Goal: Communication & Community: Answer question/provide support

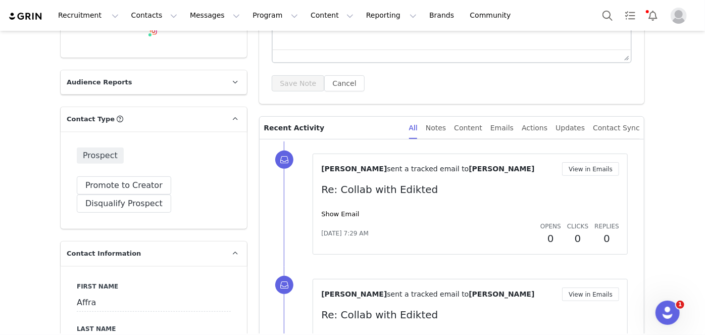
scroll to position [148, 0]
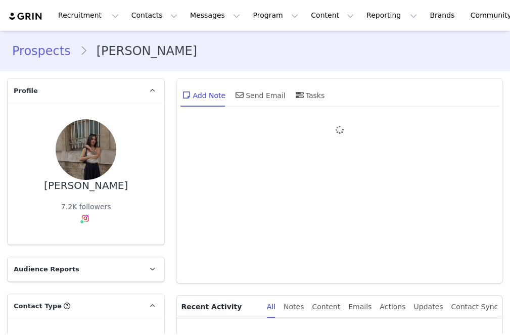
type input "+1 ([GEOGRAPHIC_DATA])"
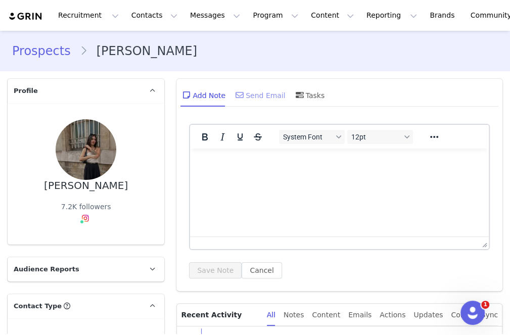
click at [261, 92] on div "Send Email" at bounding box center [259, 95] width 52 height 24
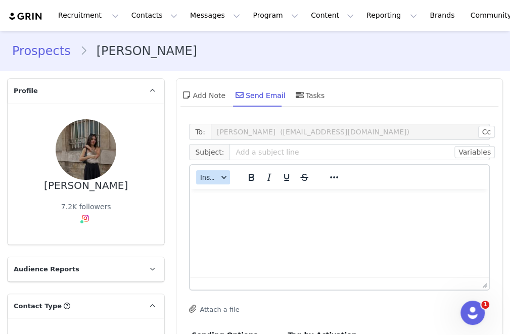
click at [224, 179] on div "button" at bounding box center [224, 177] width 8 height 5
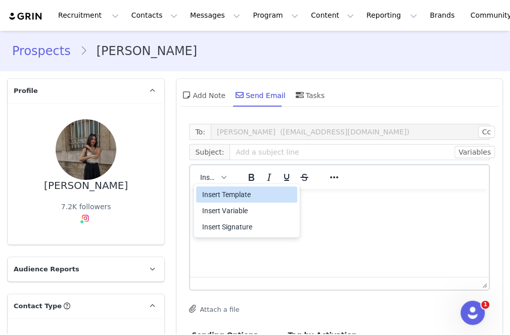
click at [242, 194] on div "Insert Template" at bounding box center [247, 194] width 91 height 12
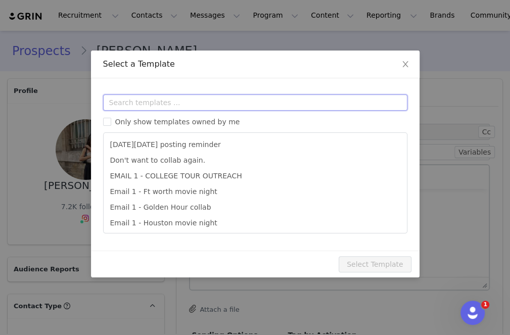
click at [239, 96] on input "text" at bounding box center [255, 102] width 304 height 16
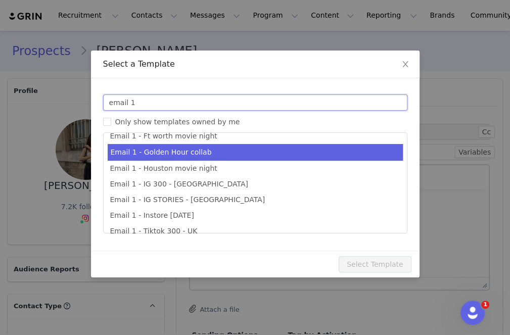
scroll to position [21, 0]
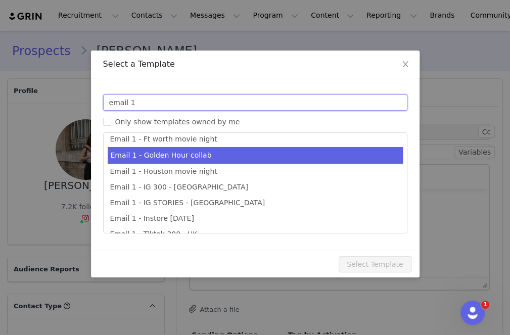
type input "2"
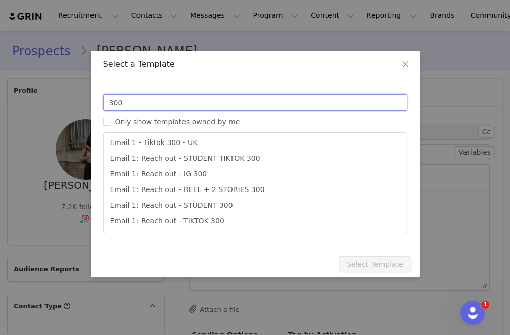
scroll to position [18, 0]
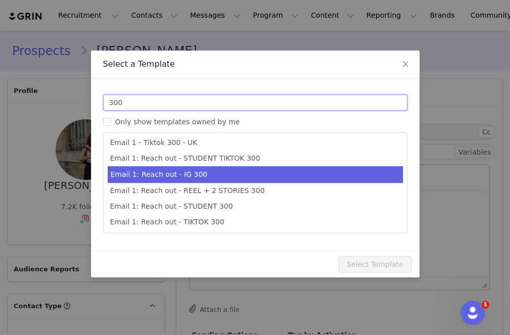
type input "300"
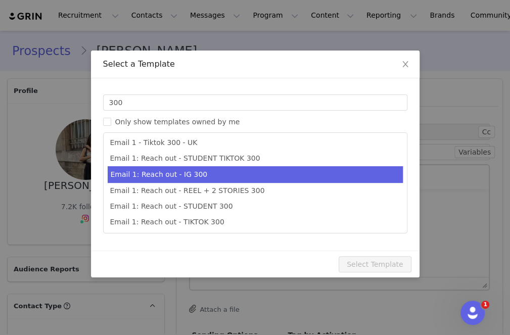
type input "Collab with Edikted"
click at [249, 177] on li "Email 1: Reach out - IG 300" at bounding box center [255, 174] width 295 height 17
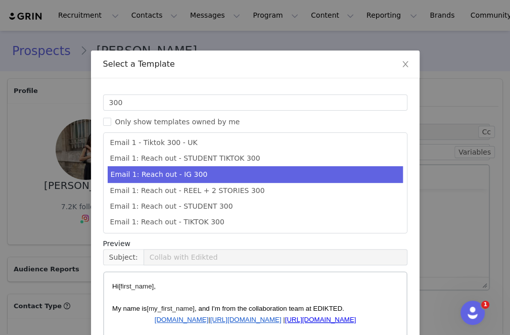
scroll to position [113, 0]
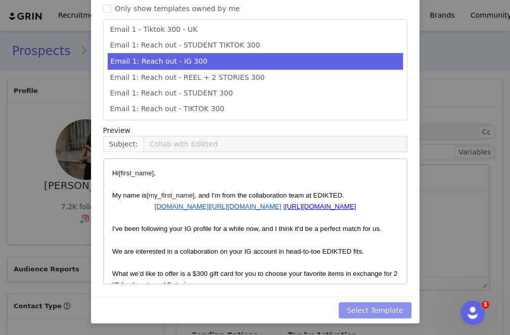
click at [379, 313] on button "Select Template" at bounding box center [374, 310] width 73 height 16
type input "Collab with Edikted"
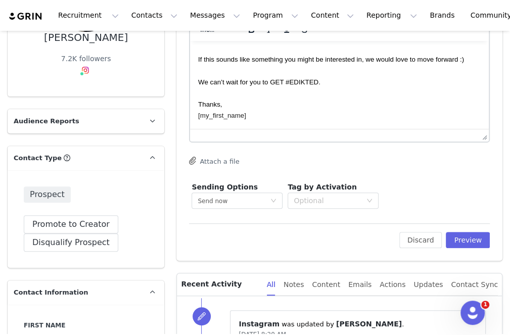
scroll to position [142, 0]
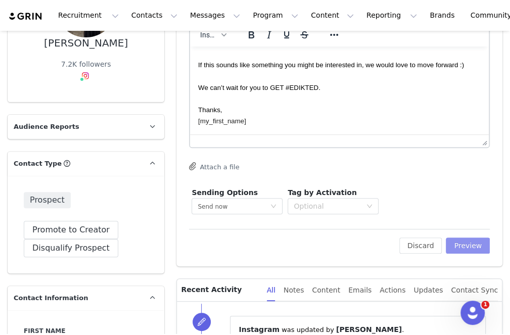
click at [456, 249] on button "Preview" at bounding box center [467, 245] width 44 height 16
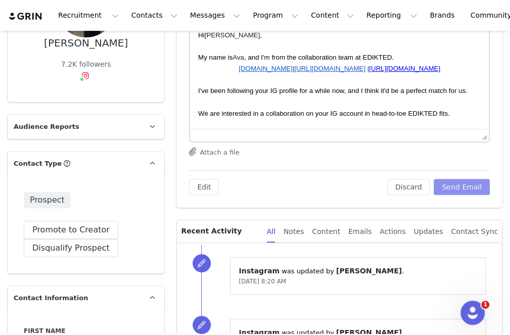
scroll to position [0, 0]
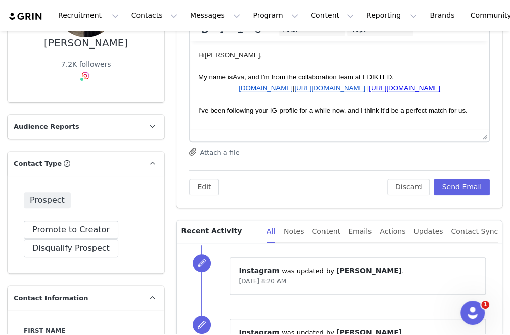
click at [460, 105] on p "Rich Text Area. Press ALT-0 for help." at bounding box center [339, 98] width 282 height 11
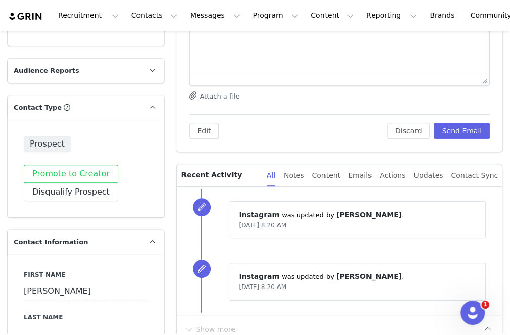
scroll to position [318, 0]
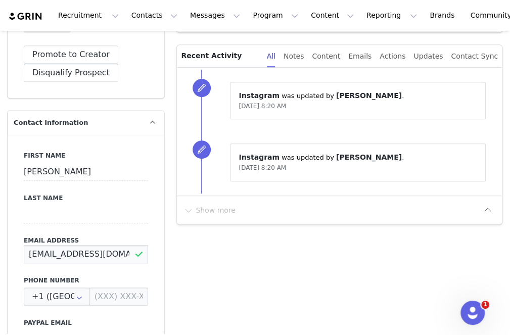
click at [88, 257] on input "charlynebct@gmail.com" at bounding box center [86, 254] width 124 height 18
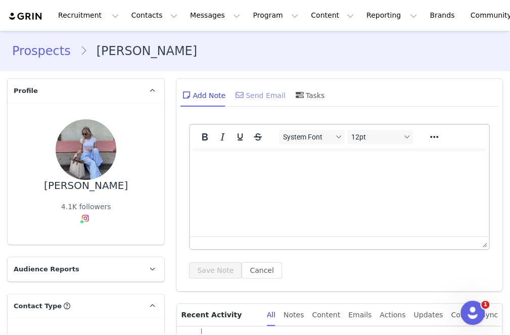
click at [255, 90] on div "Send Email" at bounding box center [259, 95] width 52 height 24
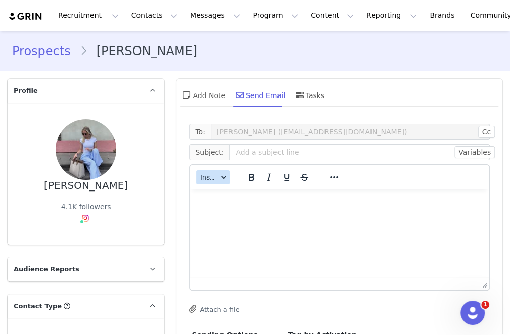
click at [214, 182] on button "Insert" at bounding box center [213, 177] width 34 height 14
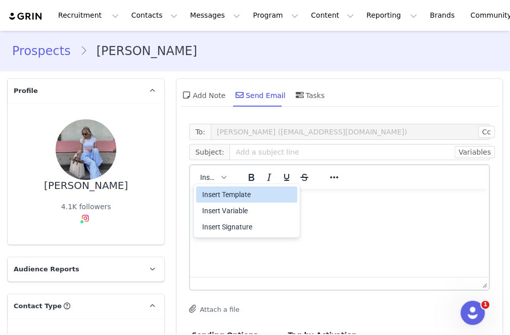
click at [226, 190] on div "Insert Template" at bounding box center [247, 194] width 91 height 12
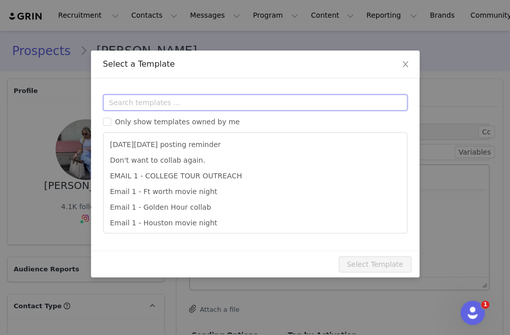
click at [267, 102] on input "text" at bounding box center [255, 102] width 304 height 16
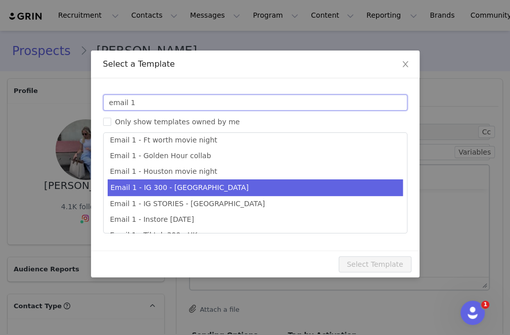
type input "email 1"
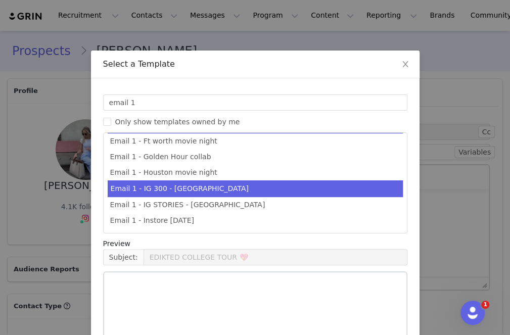
click at [221, 185] on li "Email 1 - IG 300 - UK" at bounding box center [255, 188] width 295 height 17
type input "Collab with Edikted"
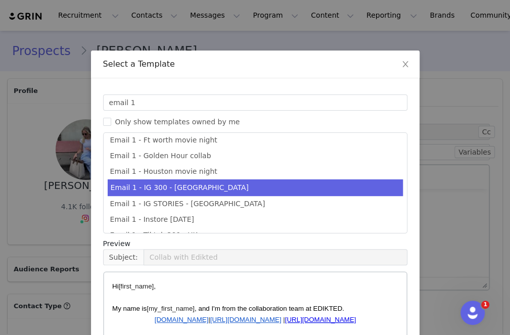
scroll to position [113, 0]
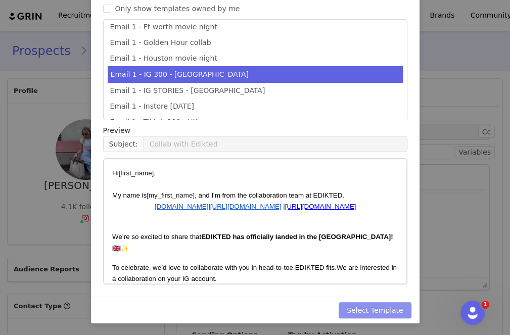
click at [374, 303] on button "Select Template" at bounding box center [374, 310] width 73 height 16
type input "Collab with Edikted"
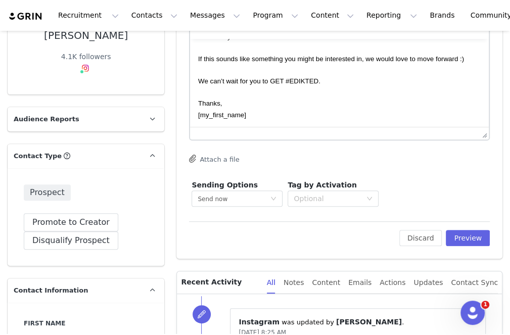
scroll to position [209, 0]
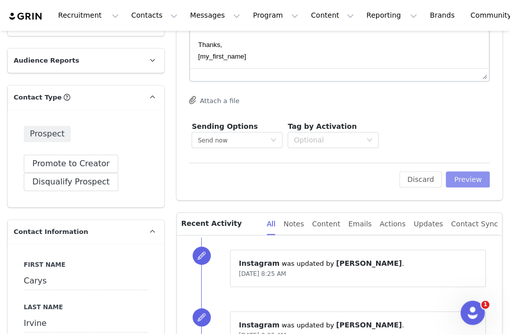
click at [461, 182] on button "Preview" at bounding box center [467, 179] width 44 height 16
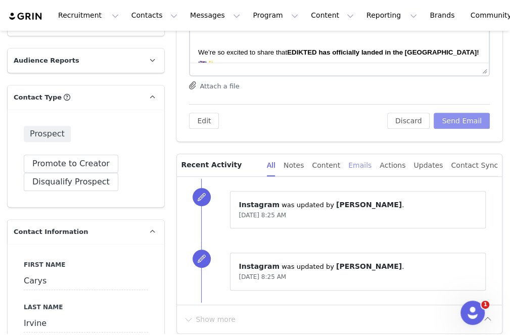
scroll to position [35, 0]
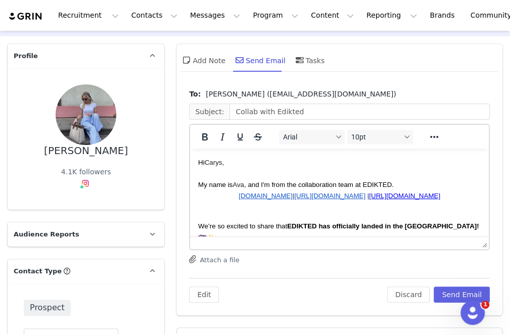
click at [386, 180] on p "My name is Ava , and I'm from the collaboration team at EDIKTED." at bounding box center [339, 184] width 282 height 11
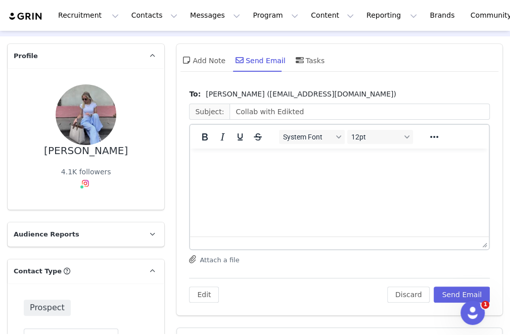
click at [236, 90] on span "Carys Irvine (carysirvine03@gmail.com)" at bounding box center [301, 94] width 190 height 11
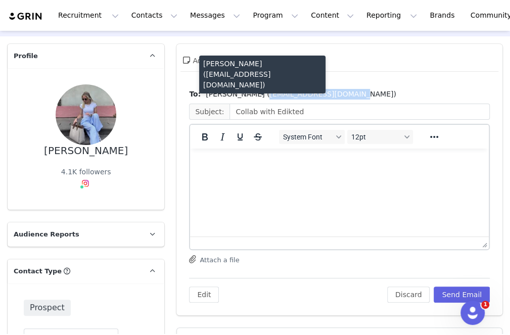
drag, startPoint x: 240, startPoint y: 95, endPoint x: 319, endPoint y: 90, distance: 79.0
click at [319, 90] on span "Carys Irvine (carysirvine03@gmail.com)" at bounding box center [301, 94] width 190 height 11
copy span "carysirvine03@gmail.com"
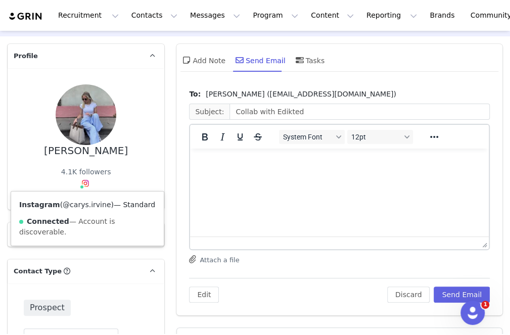
click at [89, 205] on link "@carys.irvine" at bounding box center [87, 205] width 48 height 8
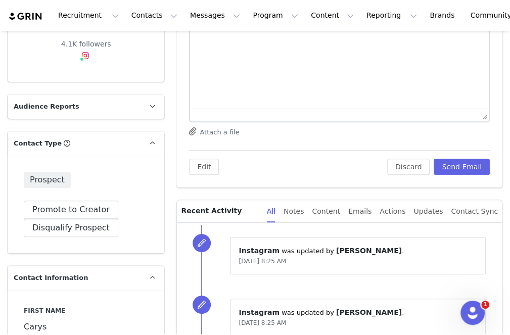
scroll to position [186, 0]
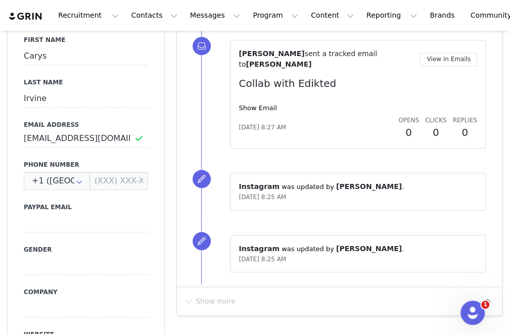
scroll to position [434, 0]
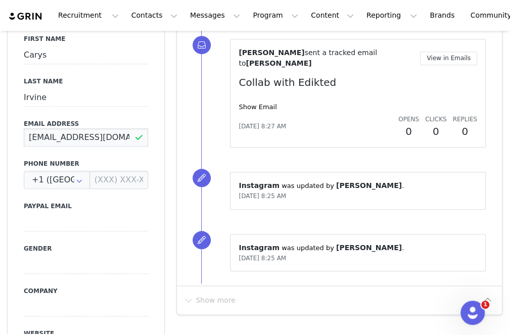
click at [108, 135] on input "carysirvine03@gmail.com" at bounding box center [86, 137] width 124 height 18
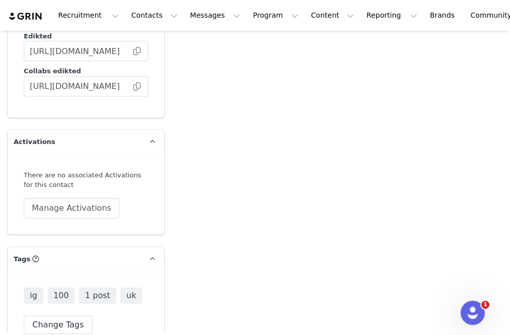
scroll to position [1801, 0]
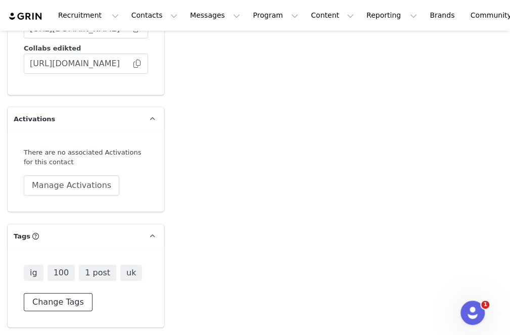
click at [51, 304] on button "Change Tags" at bounding box center [58, 302] width 69 height 18
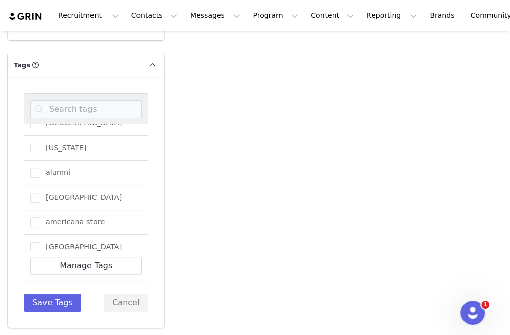
scroll to position [723, 0]
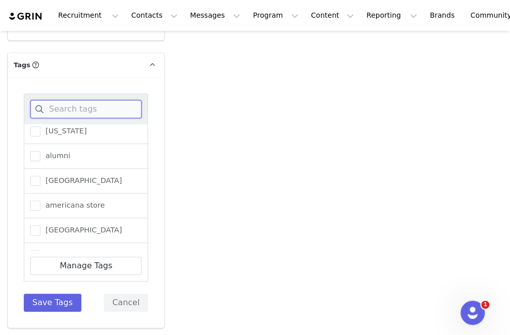
click at [97, 102] on input at bounding box center [85, 109] width 111 height 18
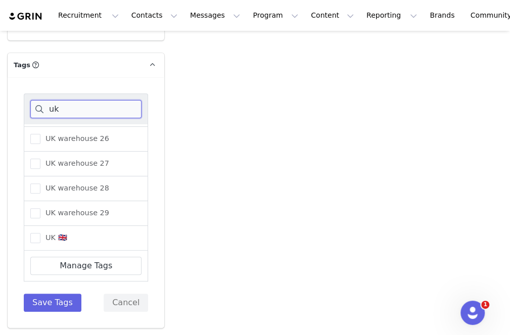
scroll to position [97, 0]
type input "uk"
click at [35, 235] on span at bounding box center [35, 238] width 10 height 10
click at [40, 233] on input "UK 🇬🇧" at bounding box center [40, 233] width 0 height 0
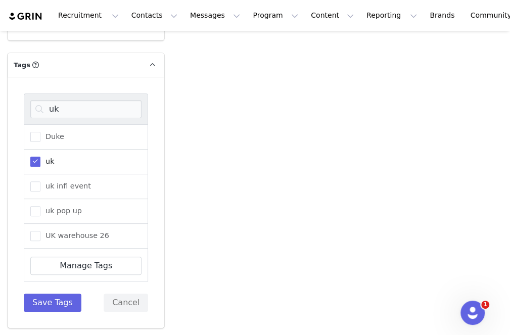
click at [38, 162] on span at bounding box center [35, 162] width 10 height 10
click at [40, 157] on input "uk" at bounding box center [40, 157] width 0 height 0
click at [66, 293] on button "Save Tags" at bounding box center [53, 302] width 58 height 18
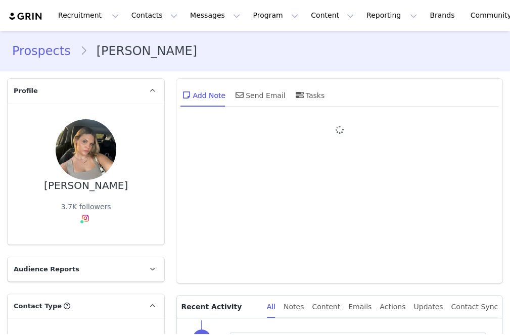
type input "+1 ([GEOGRAPHIC_DATA])"
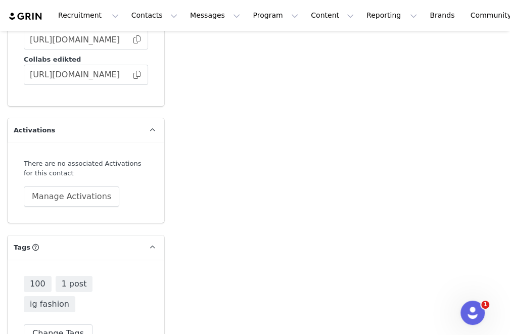
scroll to position [1801, 0]
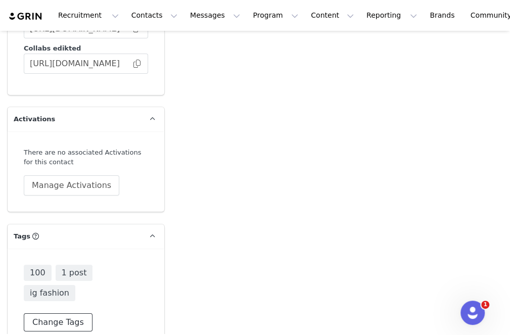
click at [55, 313] on button "Change Tags" at bounding box center [58, 322] width 69 height 18
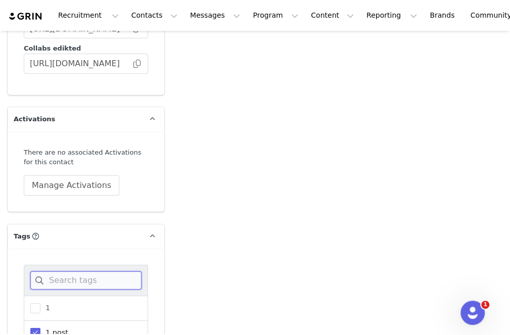
click at [106, 276] on input at bounding box center [85, 280] width 111 height 18
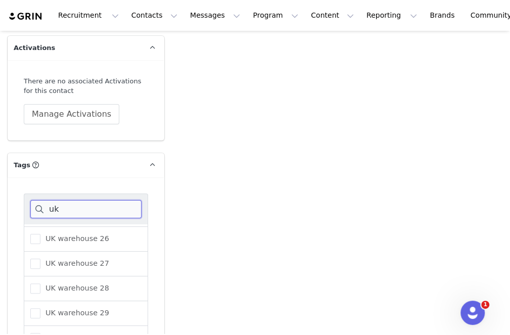
scroll to position [1972, 0]
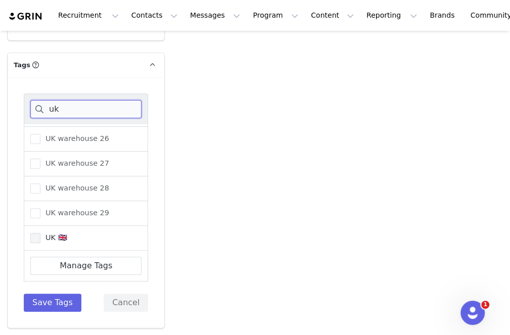
type input "uk"
click at [39, 237] on span at bounding box center [35, 238] width 10 height 10
click at [40, 233] on input "UK 🇬🇧" at bounding box center [40, 233] width 0 height 0
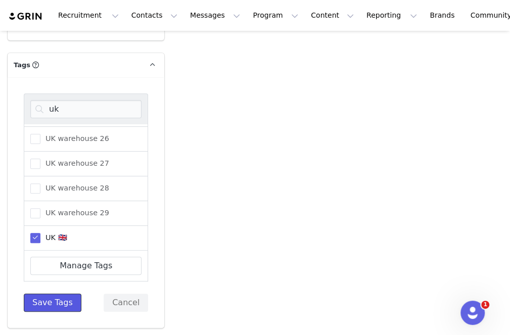
click at [59, 302] on button "Save Tags" at bounding box center [53, 302] width 58 height 18
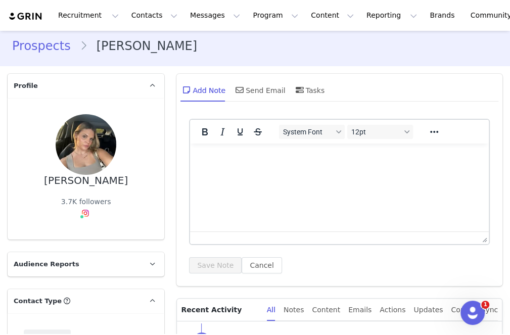
scroll to position [0, 0]
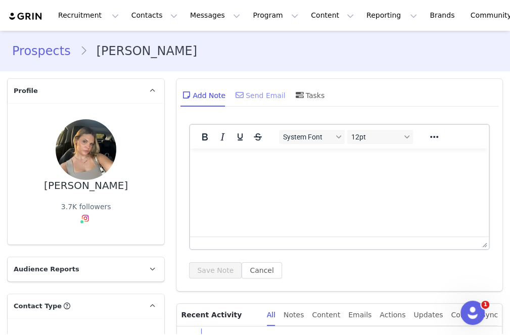
click at [244, 100] on div "Send Email" at bounding box center [259, 95] width 52 height 24
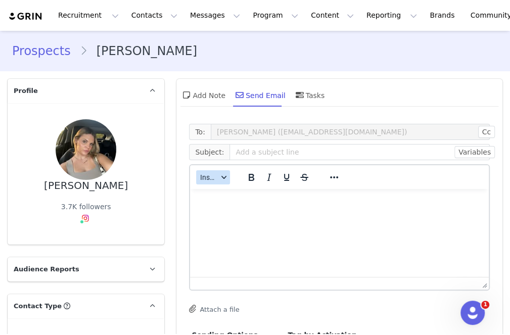
click at [211, 176] on span "Insert" at bounding box center [209, 177] width 18 height 8
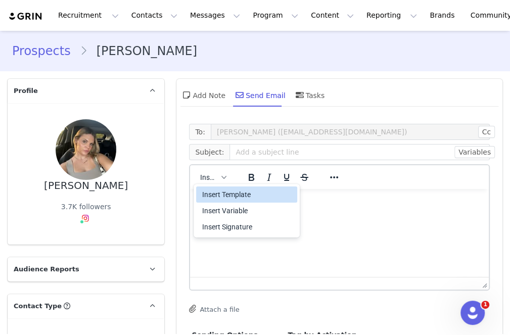
click at [234, 198] on div "Insert Template" at bounding box center [247, 194] width 91 height 12
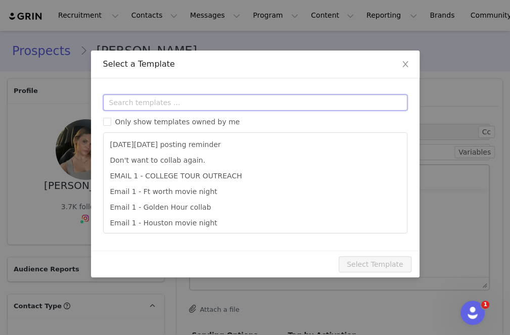
click at [268, 109] on input "text" at bounding box center [255, 102] width 304 height 16
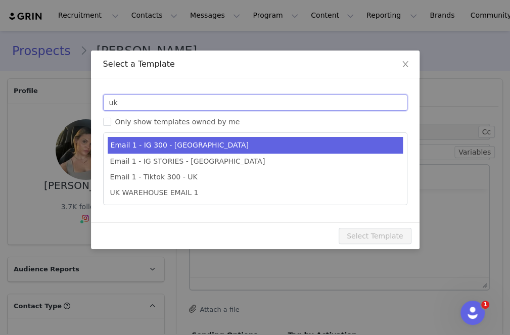
type input "uk"
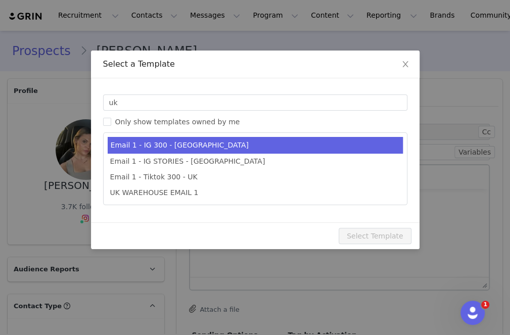
type input "Collab with Edikted"
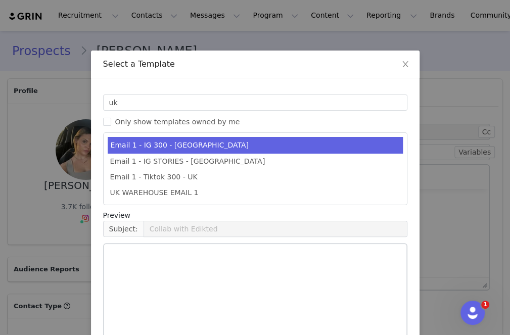
click at [249, 141] on li "Email 1 - IG 300 - UK" at bounding box center [255, 145] width 295 height 17
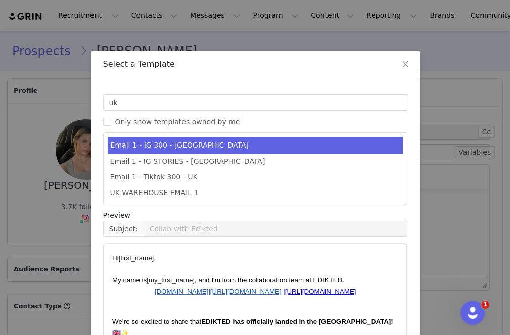
scroll to position [175, 0]
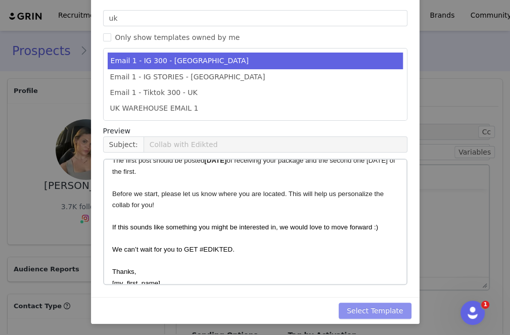
click at [394, 311] on button "Select Template" at bounding box center [374, 311] width 73 height 16
type input "Collab with Edikted"
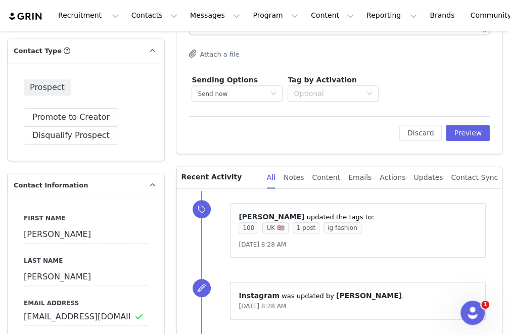
scroll to position [287, 0]
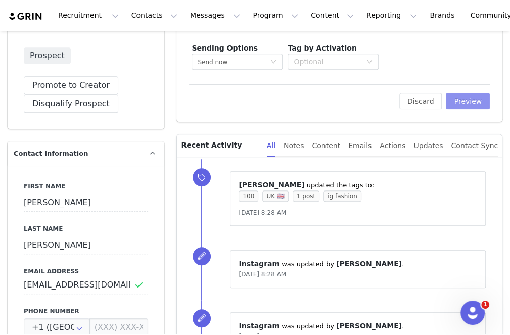
click at [458, 107] on button "Preview" at bounding box center [467, 101] width 44 height 16
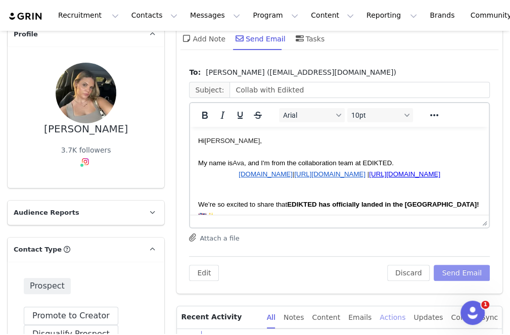
scroll to position [0, 0]
click at [385, 179] on p "www.edikted.com | https://www.instagram.com/edikted/ | https://www.tiktok.com/@…" at bounding box center [339, 173] width 282 height 11
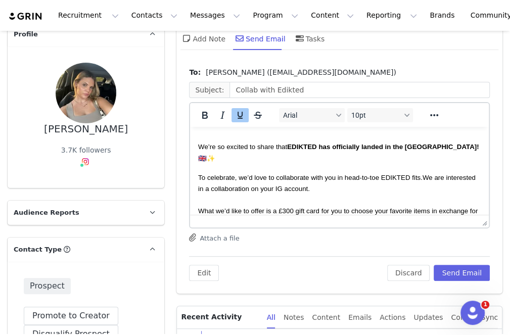
scroll to position [77, 0]
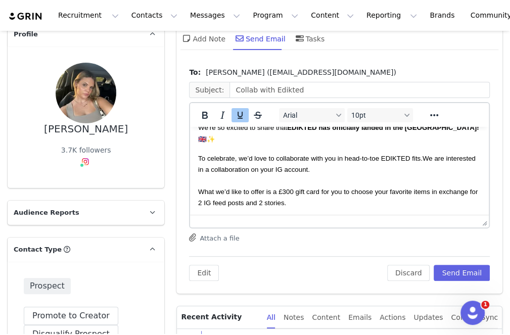
click at [286, 191] on span "hat we’d like to offer is a £300 gift card for you to choose your favorite item…" at bounding box center [338, 197] width 281 height 19
click at [212, 202] on span "hat we’d like to offer is a £100 gift card for you to choose your favorite item…" at bounding box center [338, 197] width 281 height 19
click at [254, 202] on span "hat we’d like to offer is a £100 gift card for you to choose your favorite item…" at bounding box center [338, 197] width 281 height 19
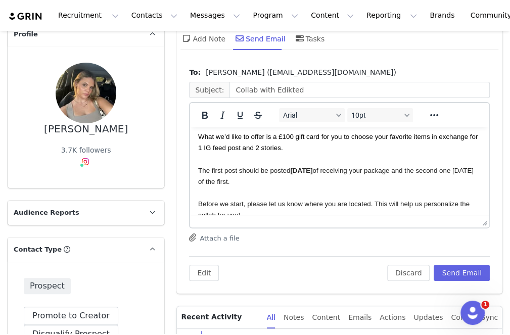
scroll to position [133, 0]
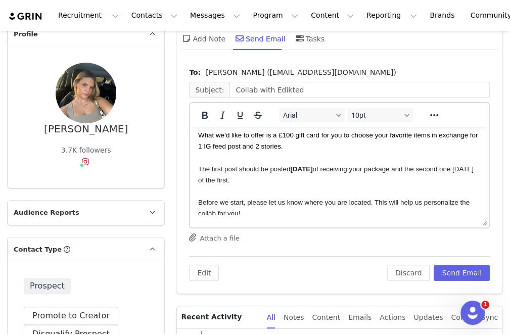
drag, startPoint x: 436, startPoint y: 182, endPoint x: 414, endPoint y: 172, distance: 24.2
click at [414, 172] on p "The first post should be posted within 5 days of receiving your package and the…" at bounding box center [339, 174] width 282 height 22
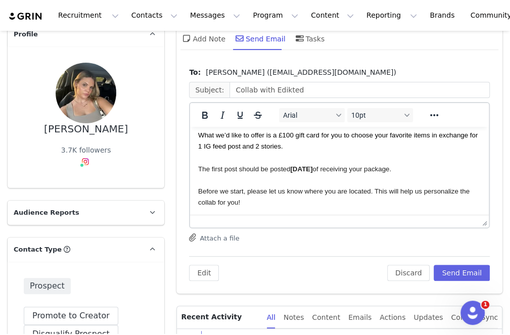
scroll to position [211, 0]
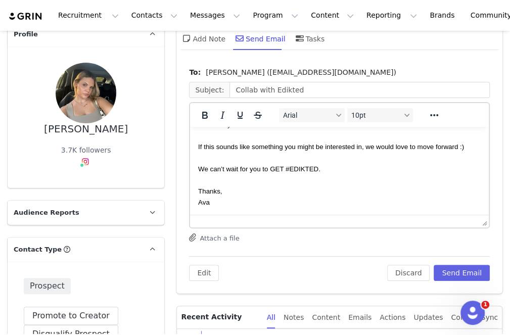
click at [414, 172] on p "We can’t wait for you to GET #EDIKTED." at bounding box center [339, 168] width 282 height 11
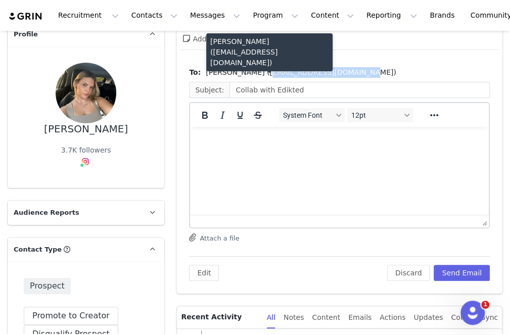
drag, startPoint x: 334, startPoint y: 71, endPoint x: 247, endPoint y: 74, distance: 86.9
click at [247, 74] on span "Nicole Burton (nicoleburton09@gmail.com)" at bounding box center [301, 72] width 190 height 11
copy span "nicoleburton09@gmail.com"
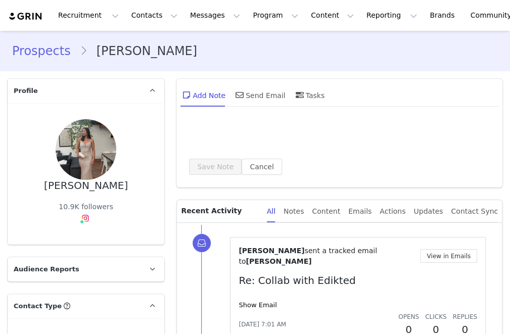
type input "+1 ([GEOGRAPHIC_DATA])"
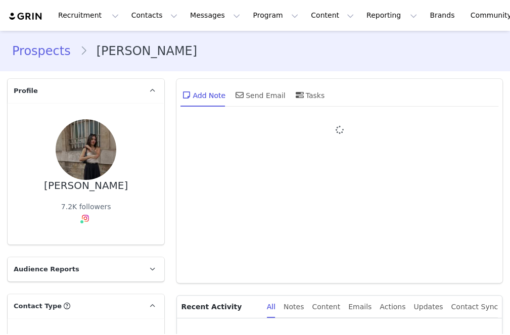
type input "+1 ([GEOGRAPHIC_DATA])"
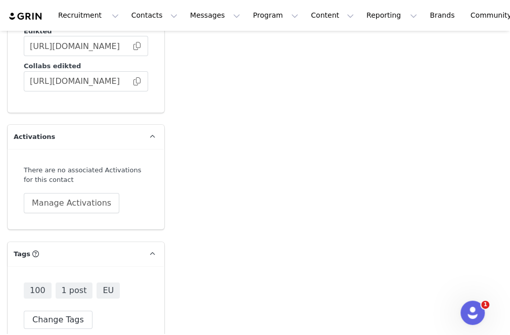
scroll to position [1790, 0]
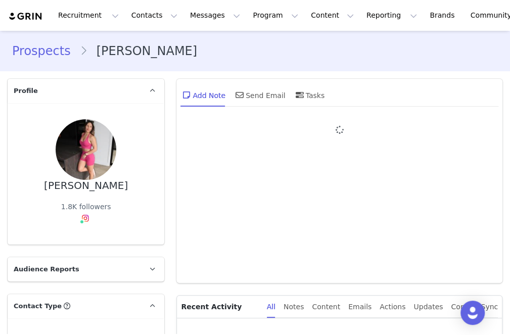
type input "+1 ([GEOGRAPHIC_DATA])"
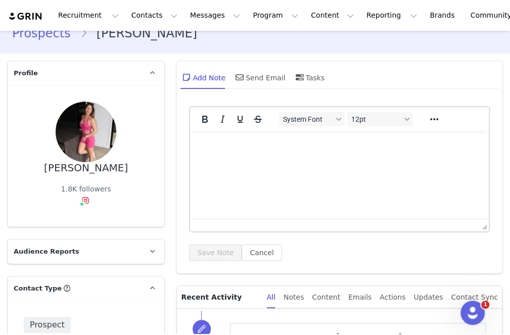
scroll to position [18, 0]
click at [259, 74] on div "Send Email" at bounding box center [259, 77] width 52 height 24
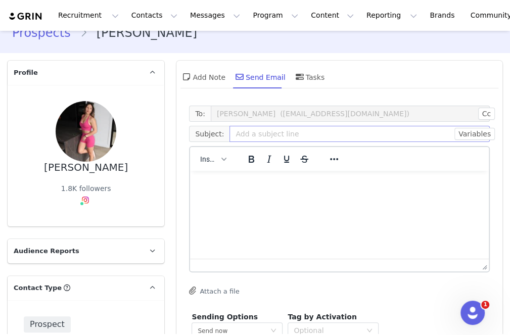
scroll to position [0, 0]
click at [213, 172] on html at bounding box center [339, 184] width 299 height 27
click at [213, 166] on div "Insert" at bounding box center [213, 159] width 46 height 20
click at [214, 163] on span "Insert" at bounding box center [209, 159] width 18 height 8
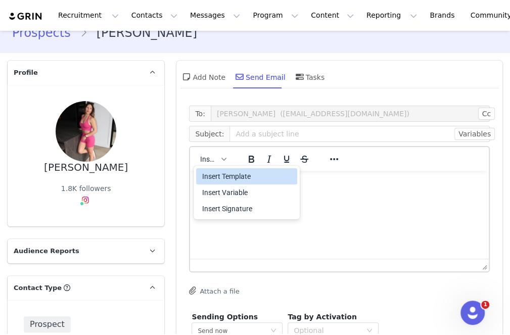
click at [263, 180] on div "Insert Template" at bounding box center [247, 176] width 91 height 12
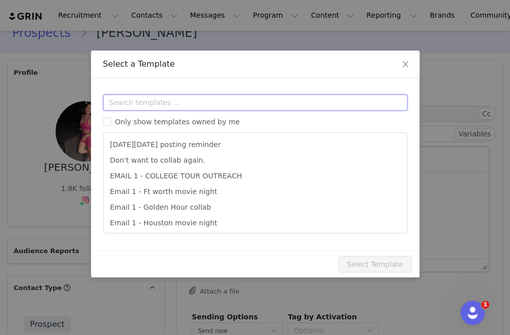
click at [300, 107] on input "text" at bounding box center [255, 102] width 304 height 16
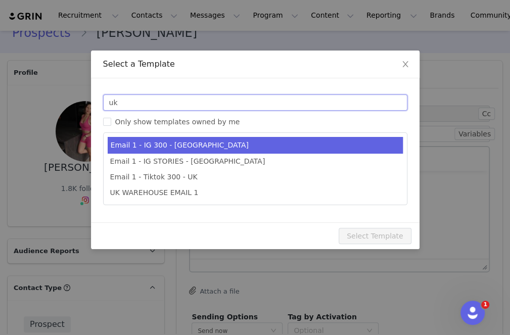
type input "uk"
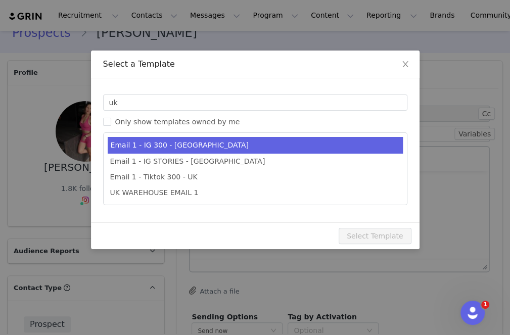
type input "Collab with Edikted"
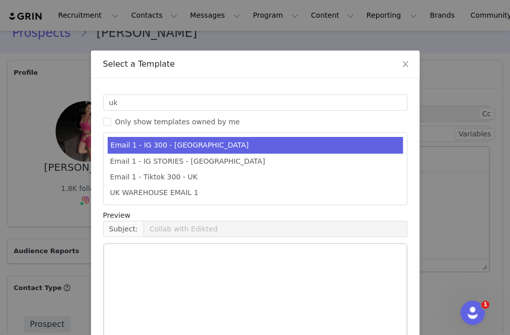
click at [249, 144] on li "Email 1 - IG 300 - UK" at bounding box center [255, 145] width 295 height 17
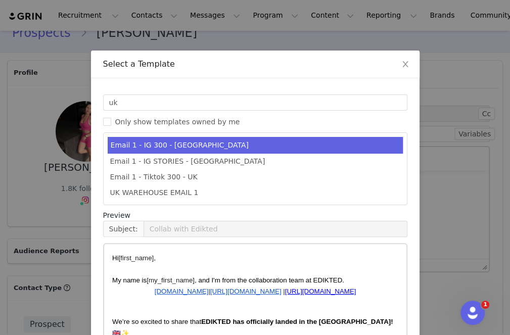
scroll to position [84, 0]
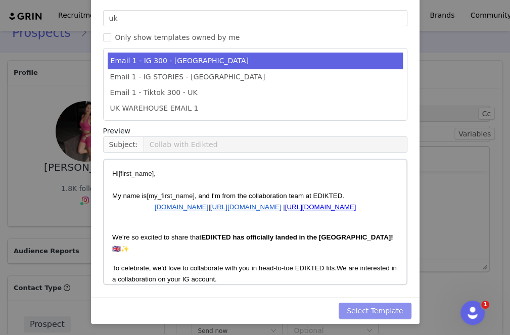
click at [385, 310] on button "Select Template" at bounding box center [374, 311] width 73 height 16
type input "Collab with Edikted"
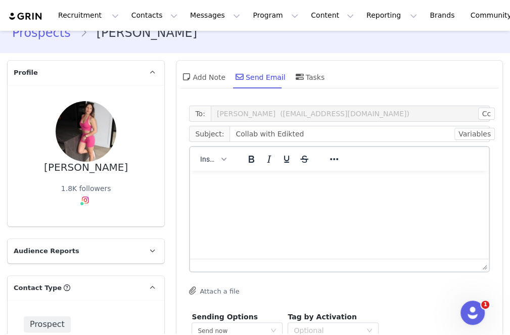
scroll to position [0, 0]
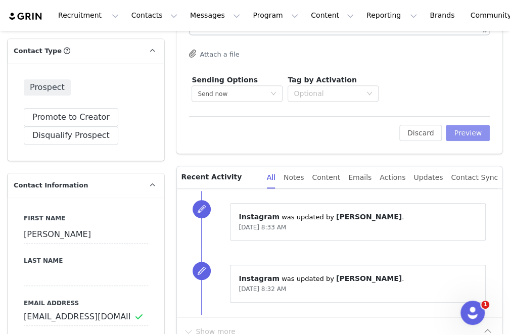
click at [468, 127] on button "Preview" at bounding box center [467, 133] width 44 height 16
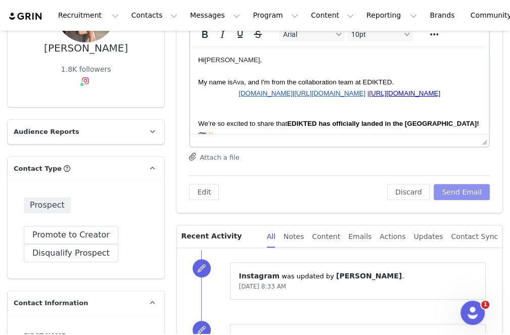
scroll to position [110, 0]
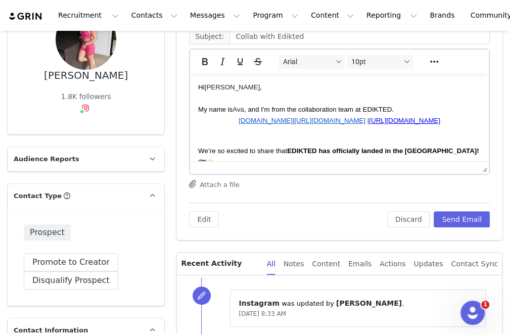
click at [409, 90] on p "Hi Emily ," at bounding box center [339, 86] width 282 height 11
click at [328, 92] on p "Rich Text Area. Press ALT-0 for help." at bounding box center [339, 97] width 282 height 11
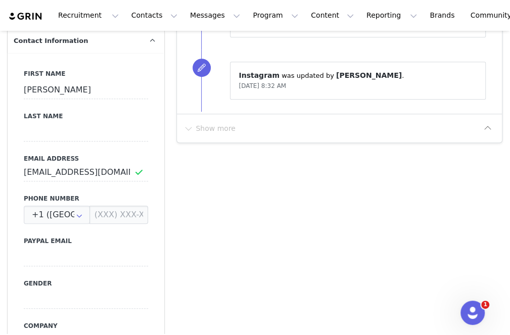
scroll to position [400, 0]
click at [108, 170] on input "[EMAIL_ADDRESS][DOMAIN_NAME]" at bounding box center [86, 172] width 124 height 18
click at [79, 171] on input "[EMAIL_ADDRESS][DOMAIN_NAME]" at bounding box center [86, 172] width 124 height 18
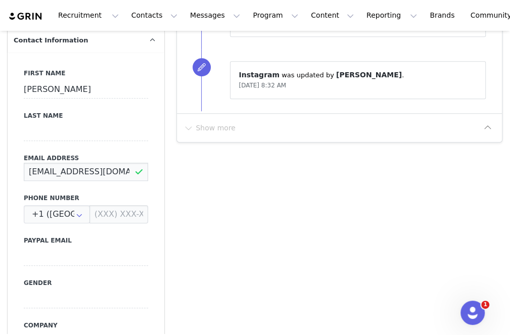
click at [79, 171] on input "[EMAIL_ADDRESS][DOMAIN_NAME]" at bounding box center [86, 172] width 124 height 18
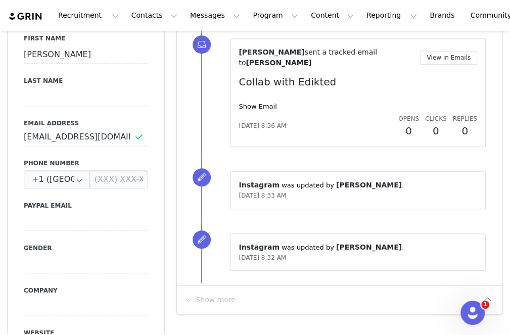
scroll to position [502, 0]
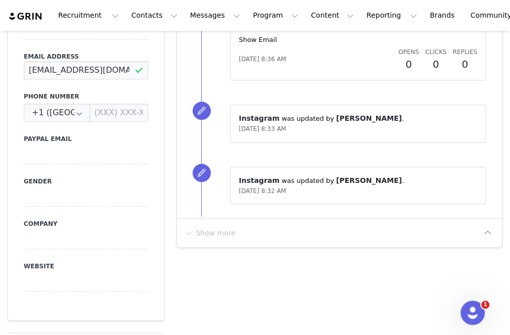
click at [85, 68] on input "[EMAIL_ADDRESS][DOMAIN_NAME]" at bounding box center [86, 70] width 124 height 18
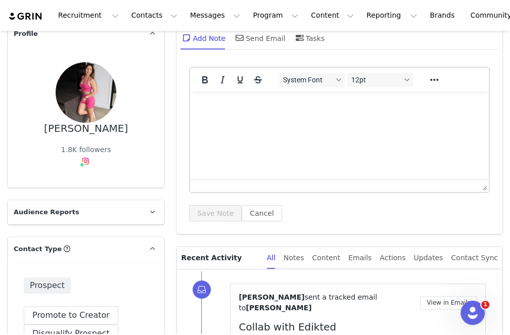
scroll to position [0, 0]
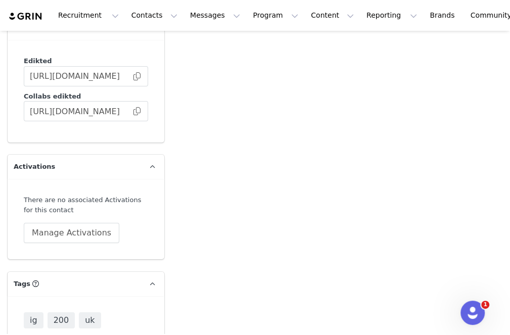
scroll to position [1801, 0]
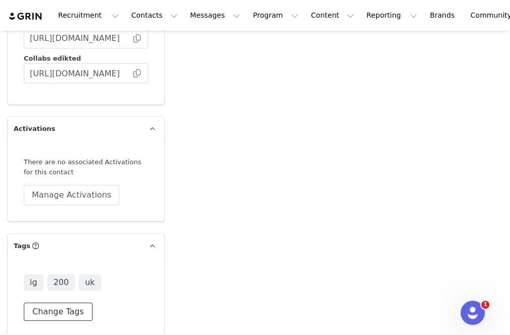
click at [68, 303] on button "Change Tags" at bounding box center [58, 312] width 69 height 18
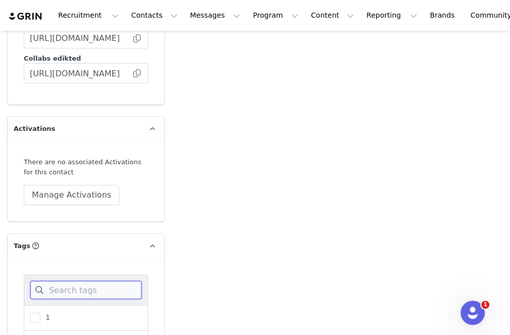
click at [87, 281] on input at bounding box center [85, 290] width 111 height 18
type input "diversi"
click at [66, 313] on span "diversity" at bounding box center [58, 318] width 36 height 10
click at [40, 313] on input "diversity" at bounding box center [40, 313] width 0 height 0
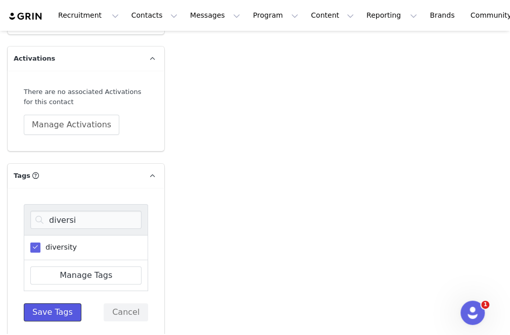
click at [49, 303] on button "Save Tags" at bounding box center [53, 312] width 58 height 18
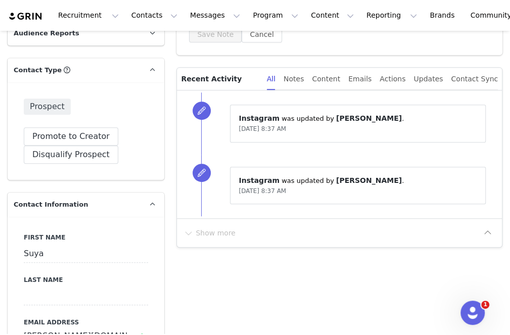
scroll to position [0, 0]
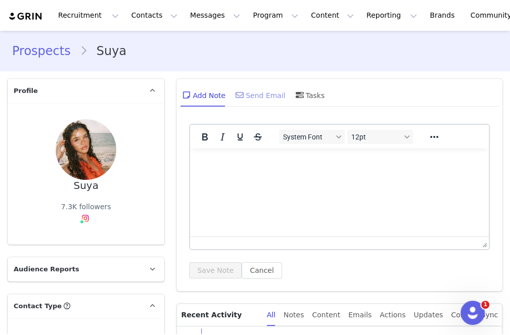
click at [256, 88] on div "Send Email" at bounding box center [259, 95] width 52 height 24
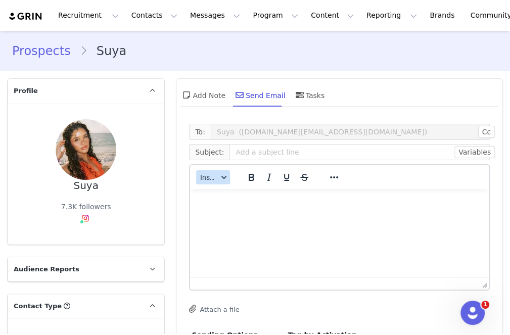
click at [213, 177] on span "Insert" at bounding box center [209, 177] width 18 height 8
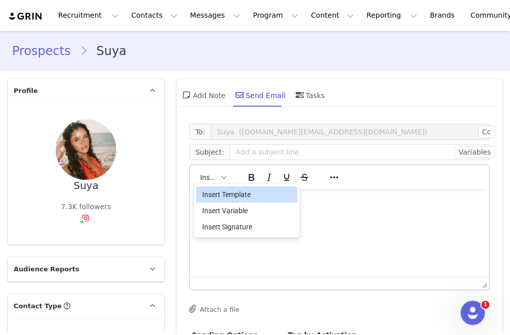
click at [231, 202] on div "Insert Template" at bounding box center [246, 194] width 101 height 16
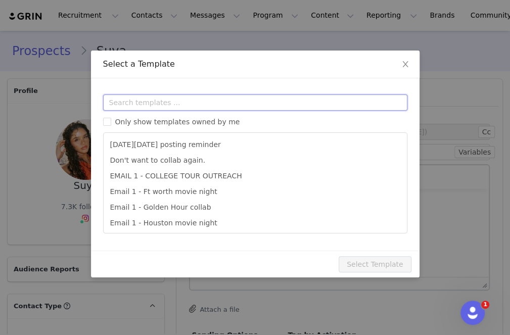
click at [249, 110] on input "text" at bounding box center [255, 102] width 304 height 16
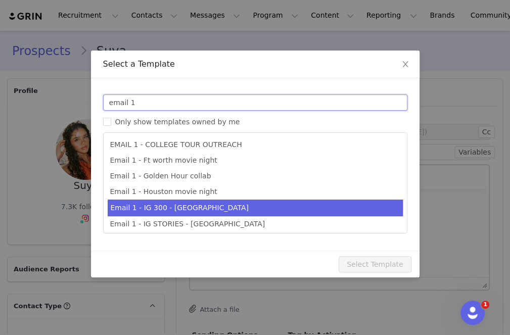
type input "email 1"
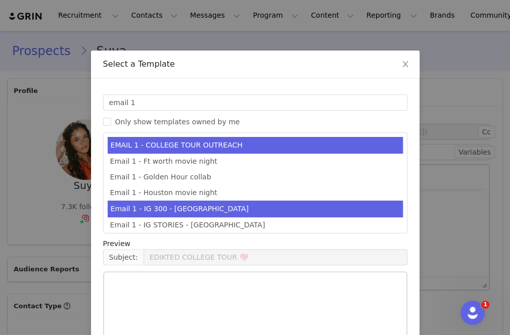
click at [249, 212] on li "Email 1 - IG 300 - UK" at bounding box center [255, 209] width 295 height 17
type input "Collab with Edikted"
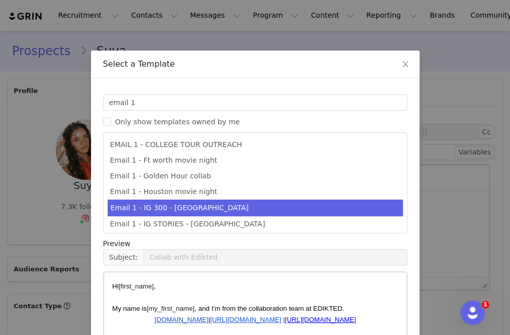
scroll to position [175, 0]
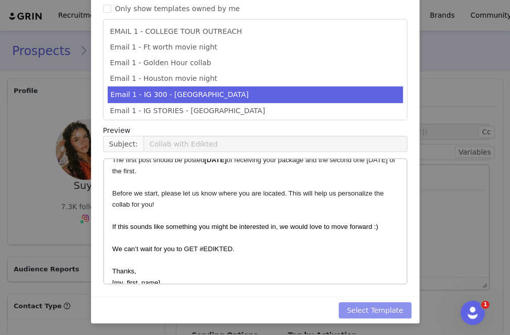
click at [393, 307] on button "Select Template" at bounding box center [374, 310] width 73 height 16
type input "Collab with Edikted"
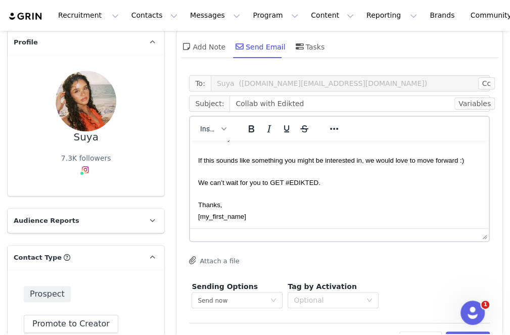
scroll to position [80, 0]
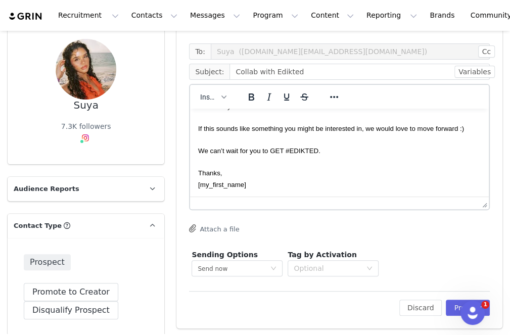
click at [450, 297] on div "Edit Discard Preview" at bounding box center [339, 303] width 301 height 25
click at [451, 305] on button "Preview" at bounding box center [467, 308] width 44 height 16
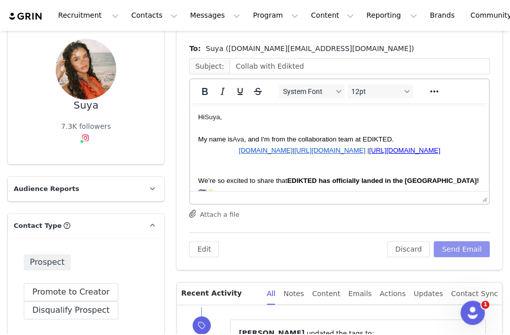
scroll to position [0, 0]
click at [369, 142] on span "My name is Ava , and I'm from the collaboration team at EDIKTED." at bounding box center [295, 139] width 195 height 8
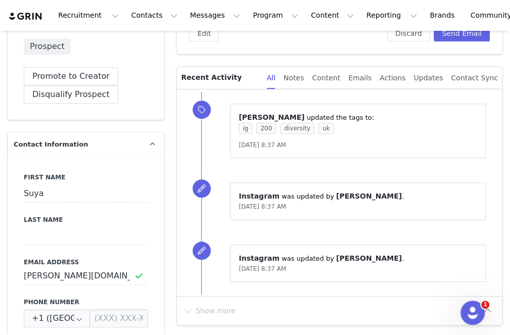
scroll to position [301, 0]
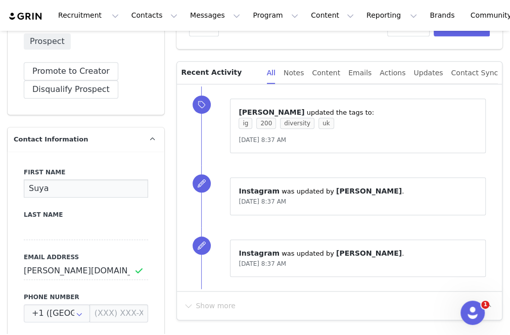
click at [69, 183] on input "Suya" at bounding box center [86, 188] width 124 height 18
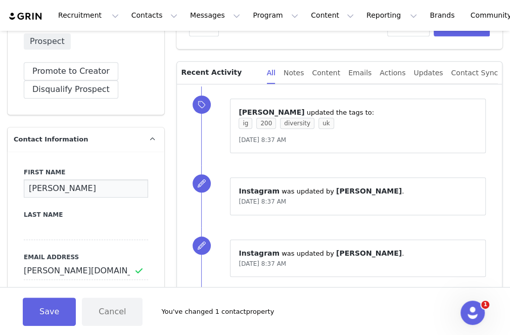
click at [30, 190] on input "ansuya" at bounding box center [86, 188] width 124 height 18
type input "Ansuya"
click at [41, 315] on button "Save" at bounding box center [49, 311] width 53 height 28
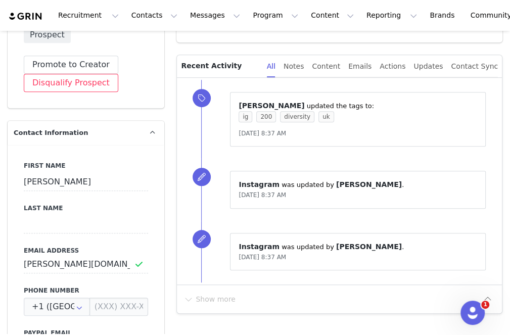
scroll to position [420, 0]
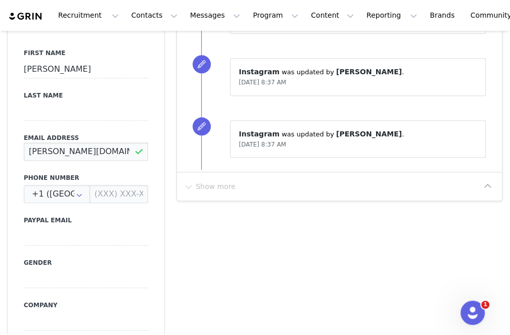
click at [95, 156] on input "ansuya.pr@gmail.com" at bounding box center [86, 151] width 124 height 18
type input "ansuya.pr@gmail.com"
